Goal: Task Accomplishment & Management: Manage account settings

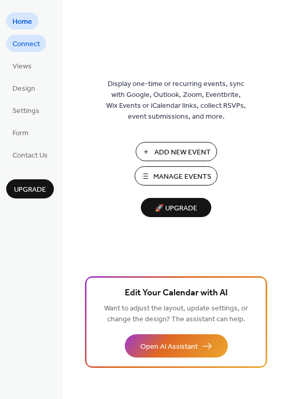
click at [19, 41] on span "Connect" at bounding box center [25, 44] width 27 height 11
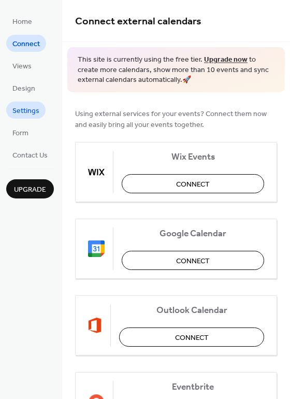
click at [23, 110] on span "Settings" at bounding box center [25, 111] width 27 height 11
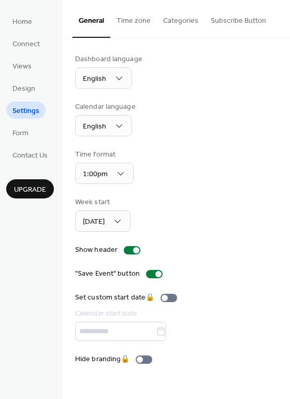
click at [141, 20] on button "Time zone" at bounding box center [133, 18] width 47 height 37
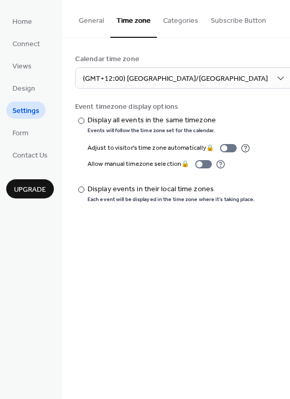
click at [182, 21] on button "Categories" at bounding box center [181, 18] width 48 height 37
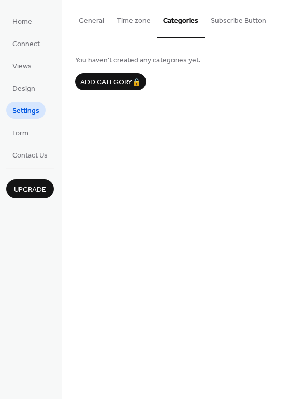
click at [246, 21] on button "Subscribe Button" at bounding box center [239, 18] width 68 height 37
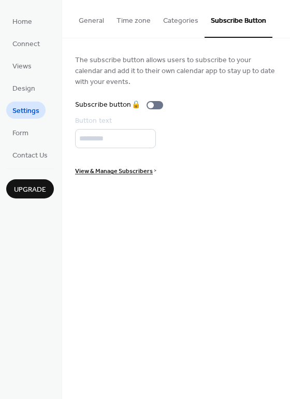
click at [86, 20] on button "General" at bounding box center [92, 18] width 38 height 37
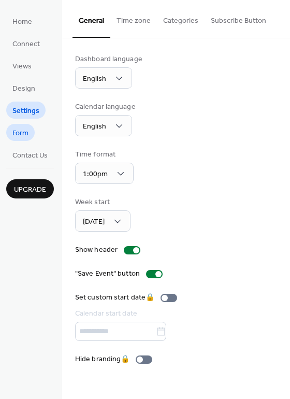
click at [18, 131] on span "Form" at bounding box center [20, 133] width 16 height 11
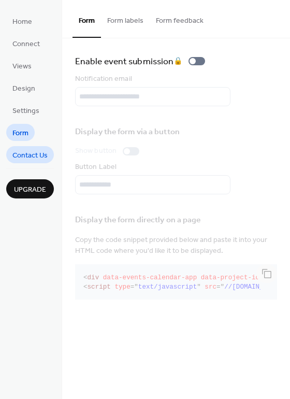
click at [31, 156] on span "Contact Us" at bounding box center [29, 155] width 35 height 11
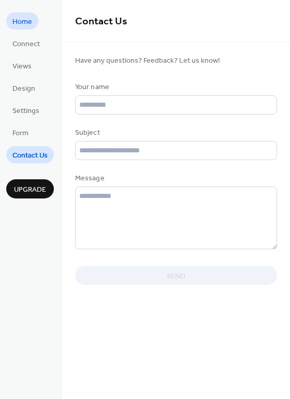
click at [21, 17] on span "Home" at bounding box center [22, 22] width 20 height 11
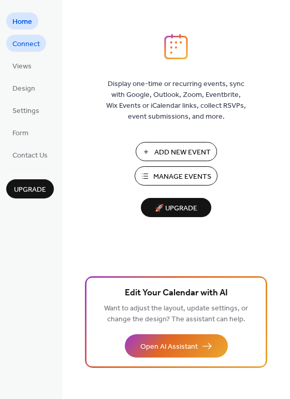
click at [22, 43] on span "Connect" at bounding box center [25, 44] width 27 height 11
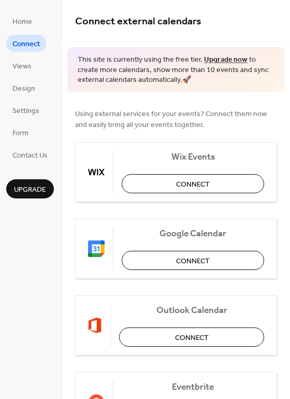
click at [218, 59] on link "Upgrade now" at bounding box center [226, 60] width 44 height 14
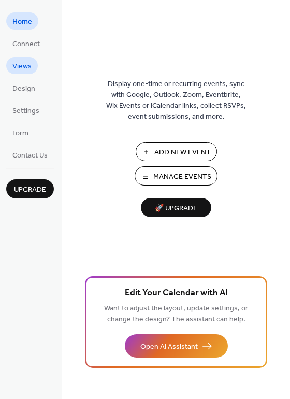
click at [25, 66] on span "Views" at bounding box center [21, 66] width 19 height 11
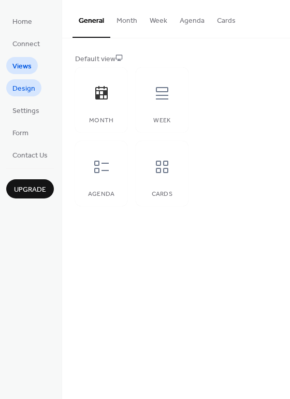
click at [23, 88] on span "Design" at bounding box center [23, 88] width 23 height 11
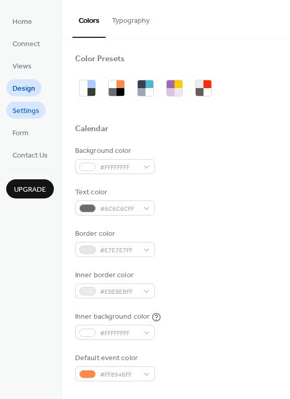
click at [24, 113] on span "Settings" at bounding box center [25, 111] width 27 height 11
